Goal: Task Accomplishment & Management: Complete application form

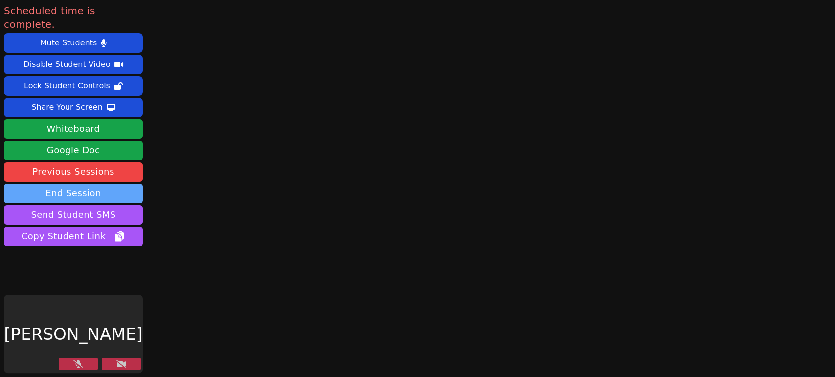
click at [100, 184] on button "End Session" at bounding box center [73, 194] width 139 height 20
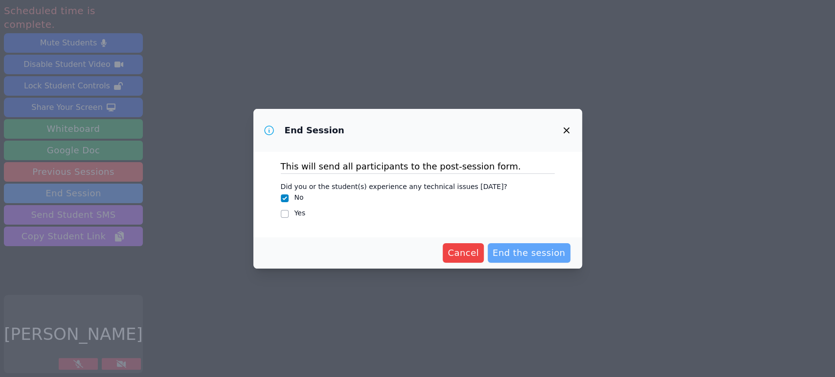
click at [530, 257] on span "End the session" at bounding box center [528, 253] width 73 height 14
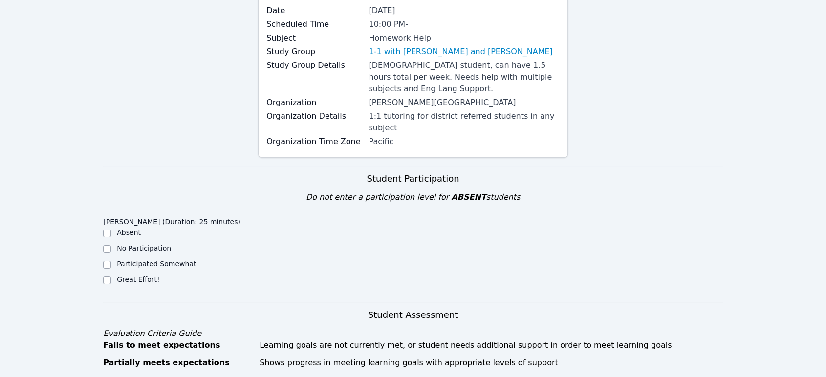
scroll to position [109, 0]
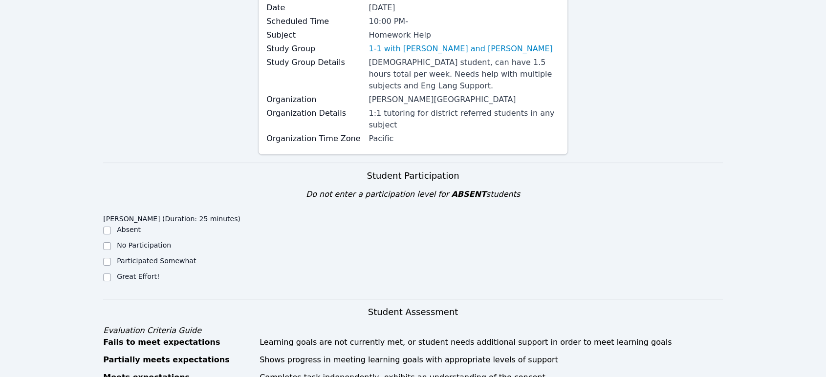
click at [111, 272] on div "Great Effort!" at bounding box center [180, 278] width 155 height 12
click at [110, 274] on input "Great Effort!" at bounding box center [107, 278] width 8 height 8
checkbox input "true"
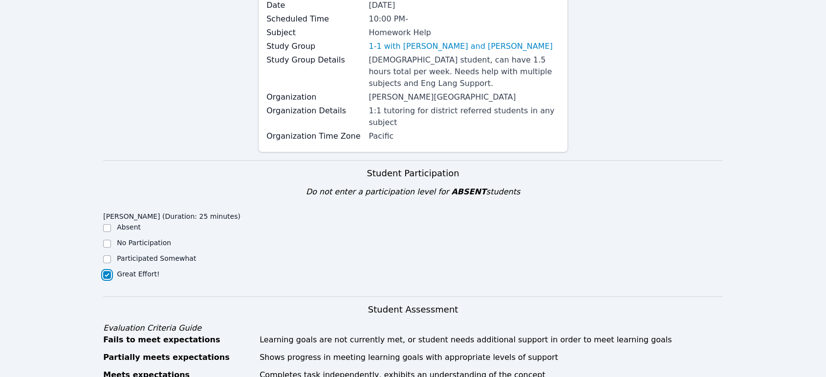
scroll to position [326, 0]
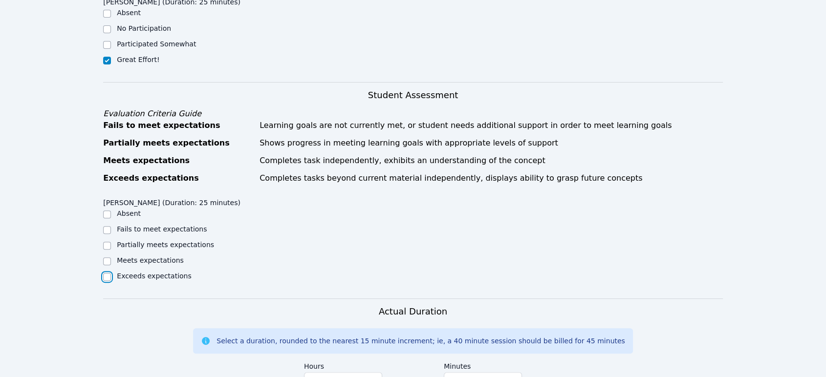
click at [110, 273] on input "Exceeds expectations" at bounding box center [107, 277] width 8 height 8
checkbox input "true"
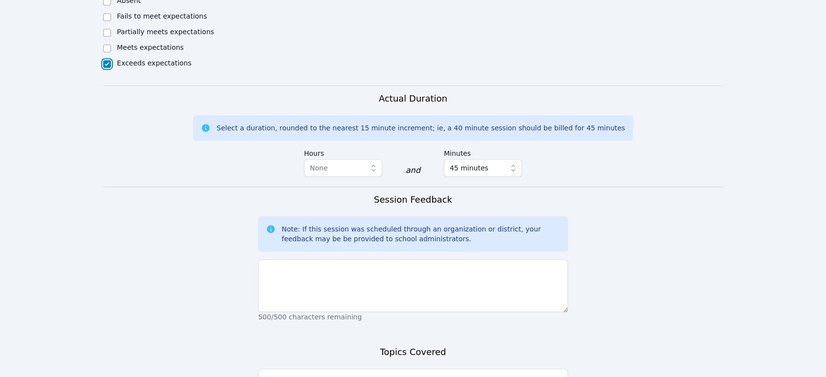
scroll to position [543, 0]
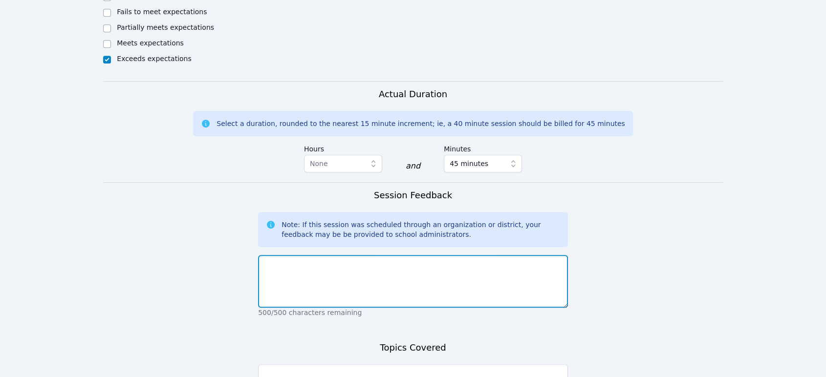
click at [331, 262] on textarea at bounding box center [413, 281] width 310 height 53
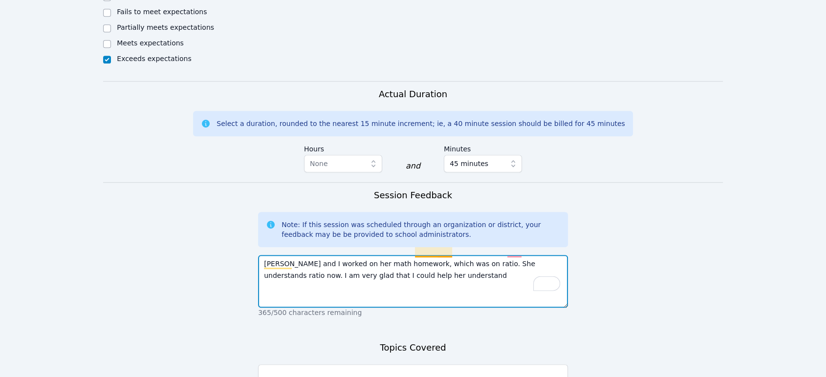
click at [427, 255] on textarea "[PERSON_NAME] and I worked on her math homework, which was on ratio. She unders…" at bounding box center [413, 281] width 310 height 53
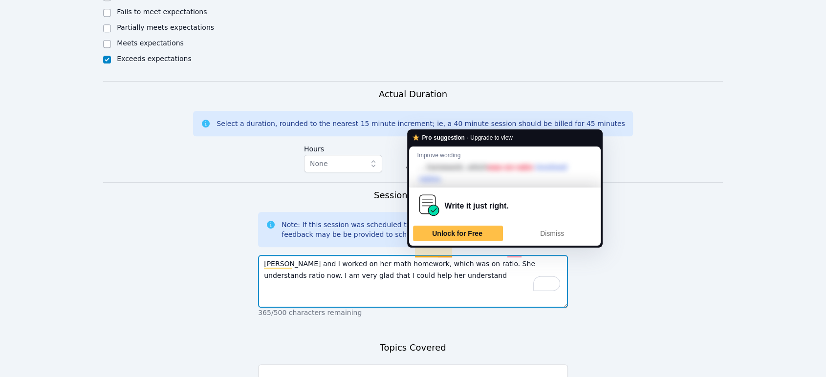
click at [497, 258] on textarea "[PERSON_NAME] and I worked on her math homework, which was on ratio. She unders…" at bounding box center [413, 281] width 310 height 53
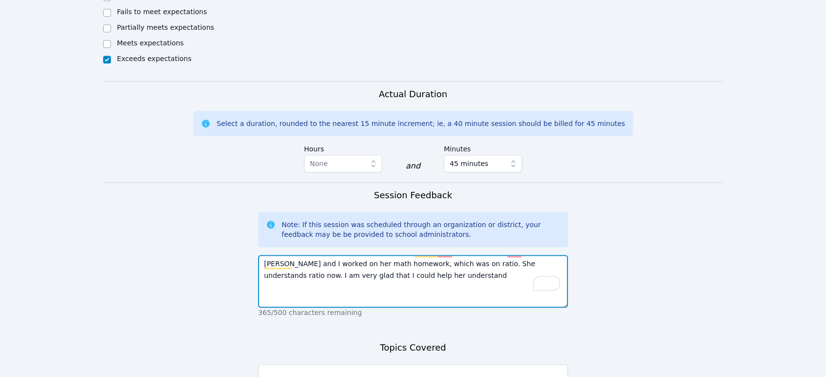
click at [453, 255] on textarea "[PERSON_NAME] and I worked on her math homework, which was on ratio. She unders…" at bounding box center [413, 281] width 310 height 53
click at [447, 255] on textarea "[PERSON_NAME] and I worked on her math homework, which was on ratio. She unders…" at bounding box center [413, 281] width 310 height 53
click at [512, 255] on textarea "[PERSON_NAME] and I worked on her math homework, which was on ratios. She under…" at bounding box center [413, 281] width 310 height 53
click at [522, 255] on textarea "[PERSON_NAME] and I worked on her math homework, which was on ratios. She under…" at bounding box center [413, 281] width 310 height 53
click at [508, 281] on textarea "[PERSON_NAME] and I worked on her math homework, which was on ratios. She under…" at bounding box center [413, 281] width 310 height 53
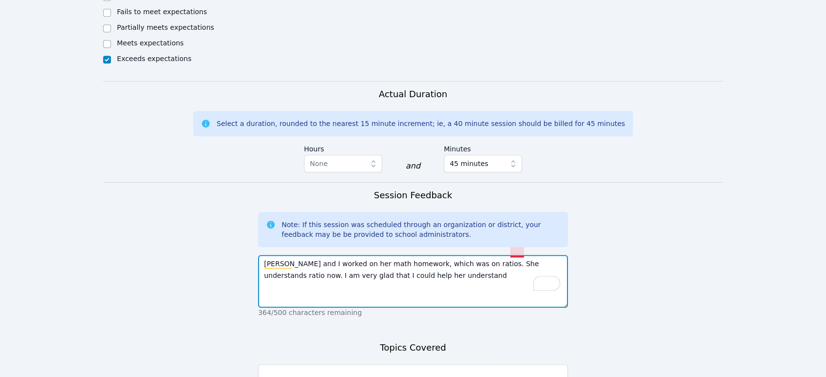
click at [513, 255] on textarea "[PERSON_NAME] and I worked on her math homework, which was on ratios. She under…" at bounding box center [413, 281] width 310 height 53
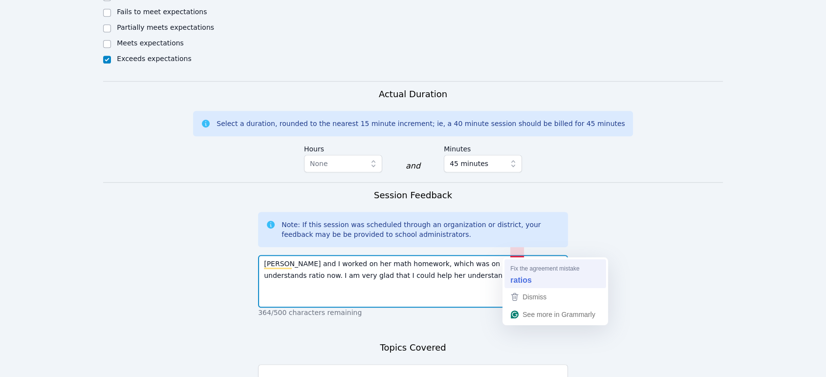
type textarea "[PERSON_NAME] and I worked on her math homework, which was on ratios. She under…"
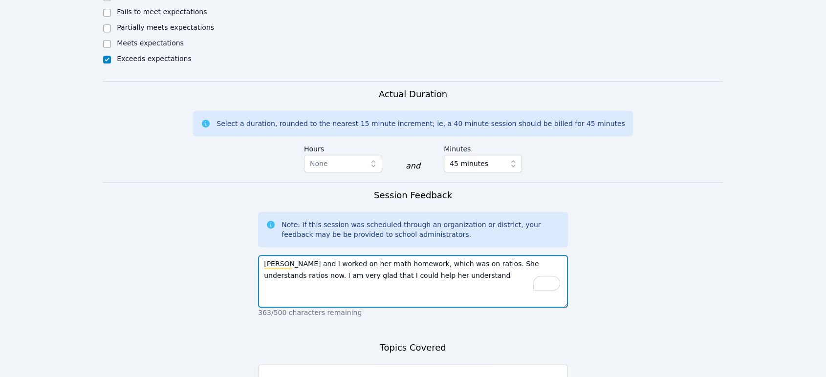
click at [463, 276] on textarea "[PERSON_NAME] and I worked on her math homework, which was on ratios. She under…" at bounding box center [413, 281] width 310 height 53
click at [282, 267] on textarea "[PERSON_NAME] and I worked on her math homework, which was on ratios. She under…" at bounding box center [413, 281] width 310 height 53
